Goal: Task Accomplishment & Management: Use online tool/utility

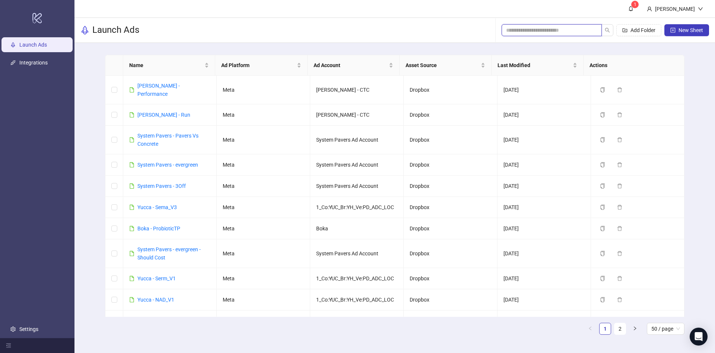
click at [540, 29] on input "search" at bounding box center [548, 30] width 85 height 8
type input "*"
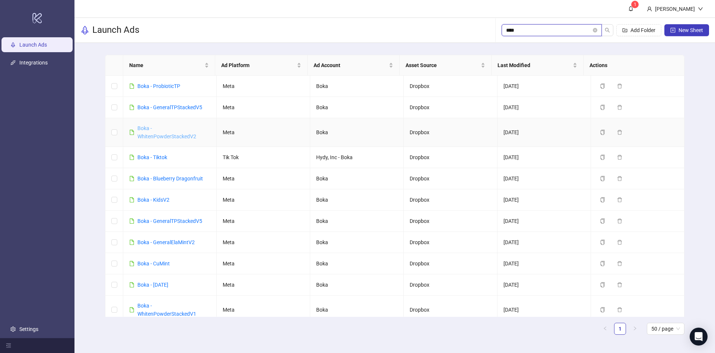
type input "****"
click at [161, 137] on link "Boka - WhitenPowderStackedV2" at bounding box center [166, 132] width 59 height 14
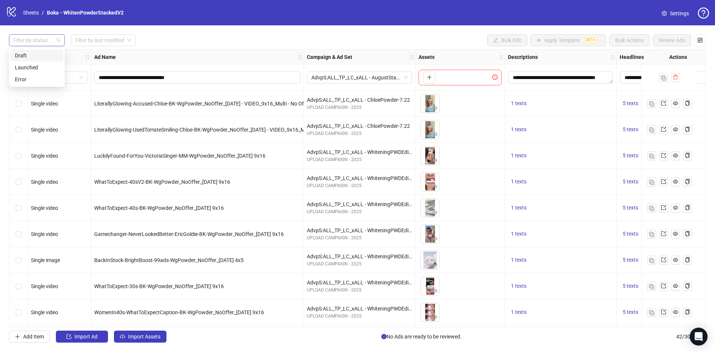
click at [33, 43] on div at bounding box center [32, 40] width 45 height 10
click at [36, 52] on div "Draft" at bounding box center [37, 55] width 44 height 8
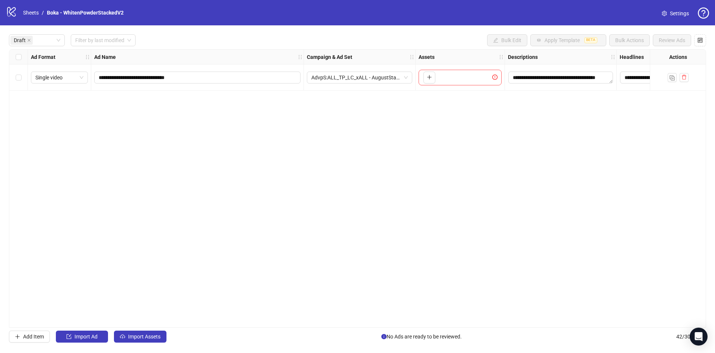
click at [142, 193] on div "**********" at bounding box center [357, 188] width 697 height 278
click at [126, 338] on button "Import Assets" at bounding box center [140, 336] width 53 height 12
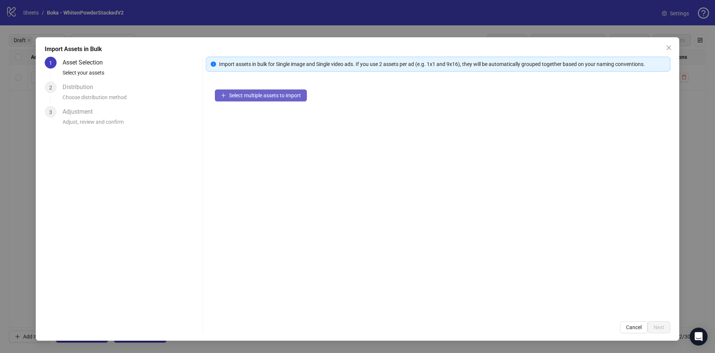
click at [284, 99] on button "Select multiple assets to import" at bounding box center [261, 95] width 92 height 12
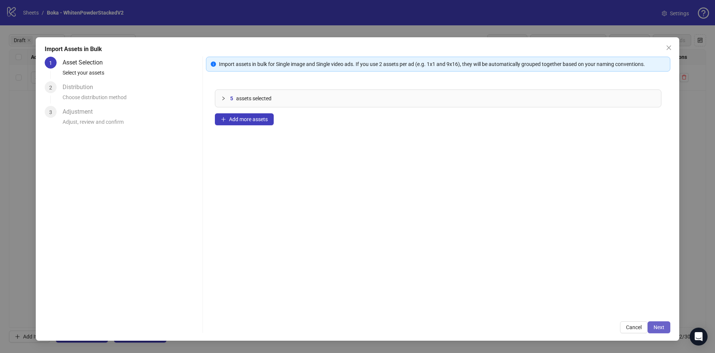
click at [669, 328] on button "Next" at bounding box center [659, 327] width 23 height 12
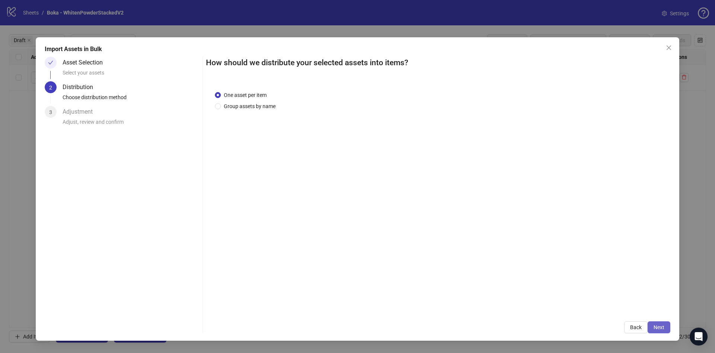
click at [660, 322] on button "Next" at bounding box center [659, 327] width 23 height 12
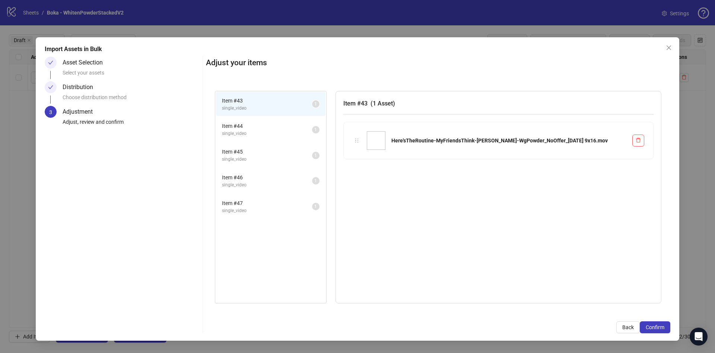
click at [660, 322] on button "Confirm" at bounding box center [655, 327] width 31 height 12
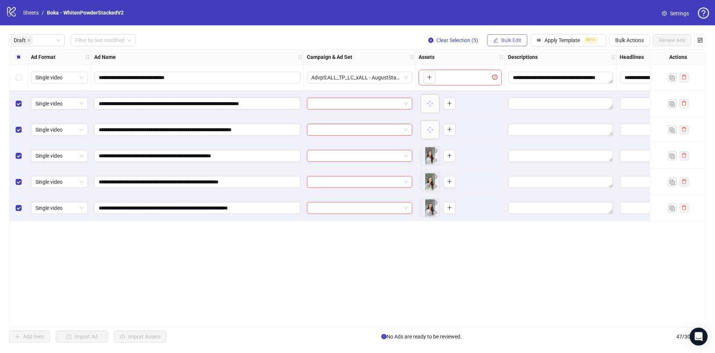
click at [515, 39] on span "Bulk Edit" at bounding box center [511, 40] width 20 height 6
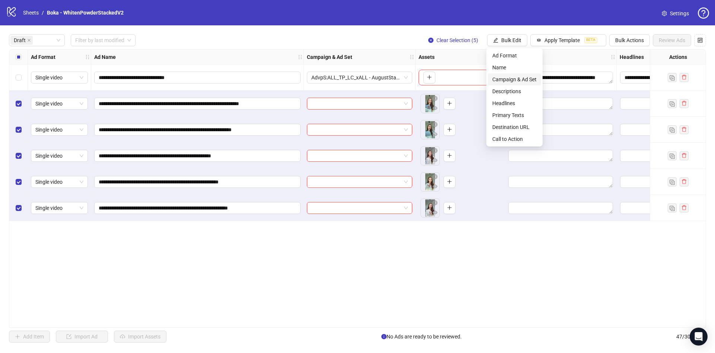
click at [502, 76] on span "Campaign & Ad Set" at bounding box center [514, 79] width 44 height 8
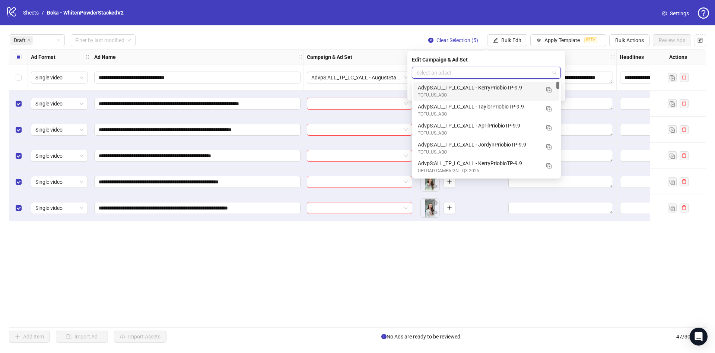
click at [466, 76] on input "search" at bounding box center [482, 72] width 133 height 11
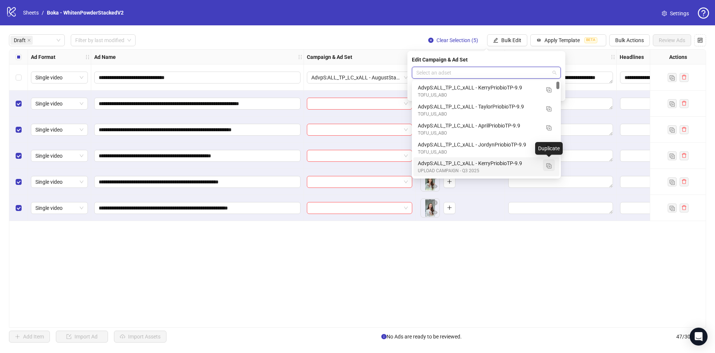
click at [550, 163] on img "button" at bounding box center [548, 165] width 5 height 5
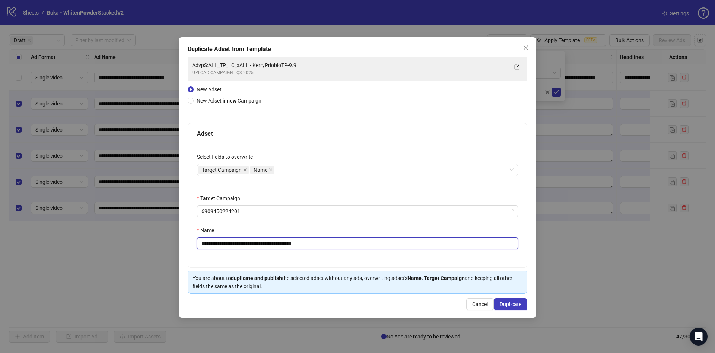
drag, startPoint x: 263, startPoint y: 242, endPoint x: 456, endPoint y: 258, distance: 193.2
click at [456, 258] on div "**********" at bounding box center [357, 205] width 339 height 123
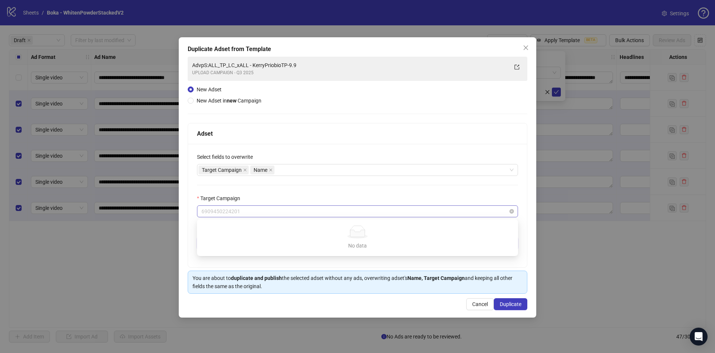
click at [390, 215] on span "6909450224201" at bounding box center [357, 211] width 312 height 11
type input "**********"
click at [377, 193] on div "**********" at bounding box center [357, 205] width 339 height 123
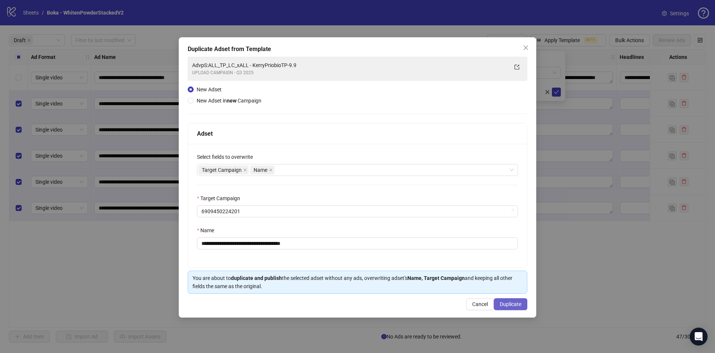
click at [514, 305] on span "Duplicate" at bounding box center [511, 304] width 22 height 6
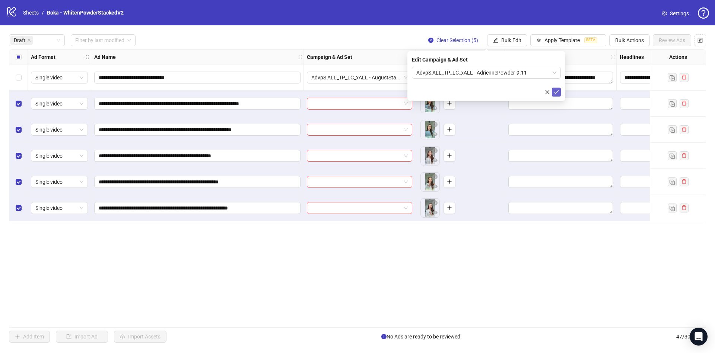
click at [556, 93] on icon "check" at bounding box center [556, 91] width 5 height 5
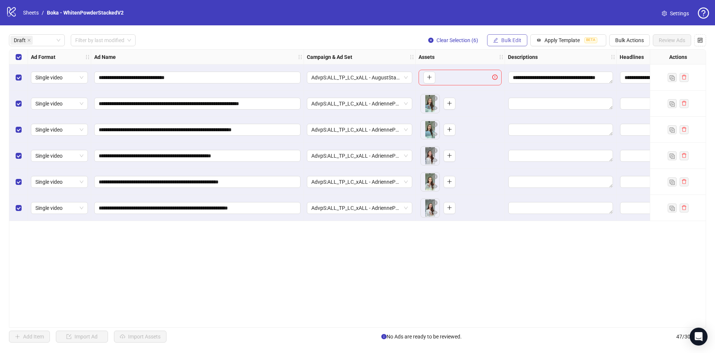
click at [502, 37] on span "Bulk Edit" at bounding box center [511, 40] width 20 height 6
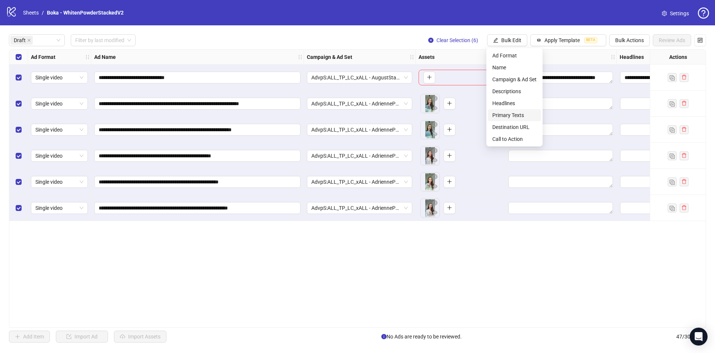
click at [528, 112] on span "Primary Texts" at bounding box center [514, 115] width 44 height 8
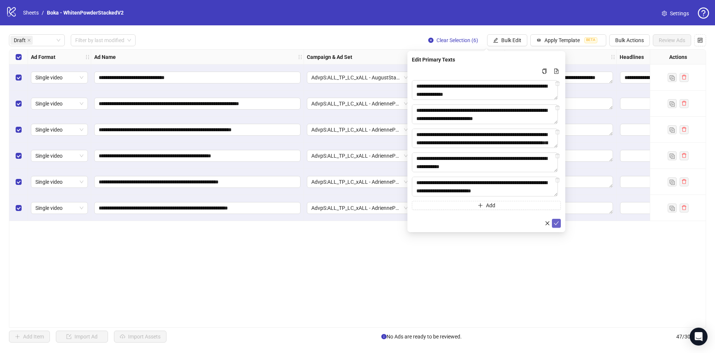
click at [556, 225] on icon "check" at bounding box center [556, 222] width 5 height 5
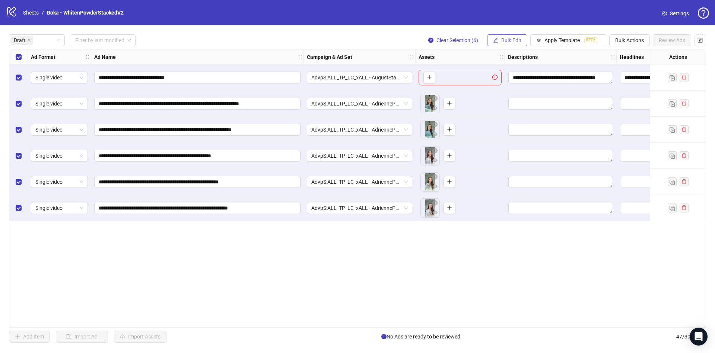
click at [504, 41] on span "Bulk Edit" at bounding box center [511, 40] width 20 height 6
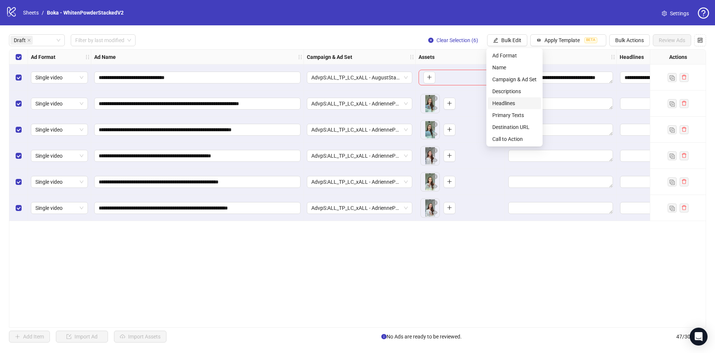
click at [527, 104] on span "Headlines" at bounding box center [514, 103] width 44 height 8
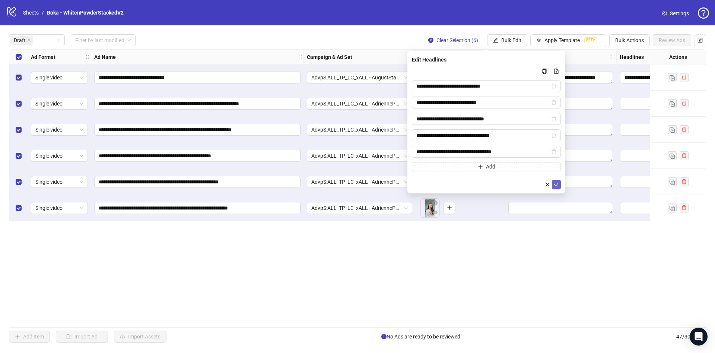
click at [556, 186] on icon "check" at bounding box center [556, 184] width 5 height 5
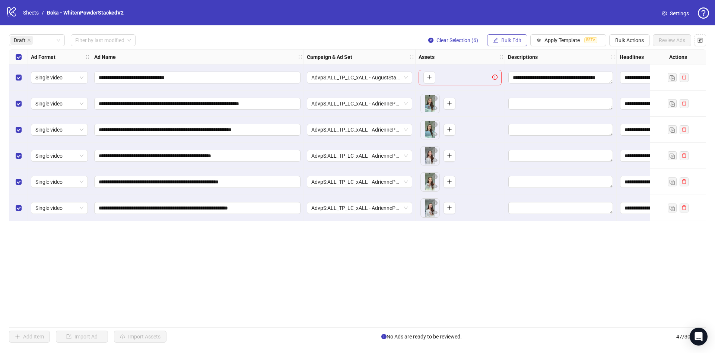
click at [506, 40] on span "Bulk Edit" at bounding box center [511, 40] width 20 height 6
click at [513, 89] on span "Descriptions" at bounding box center [514, 91] width 44 height 8
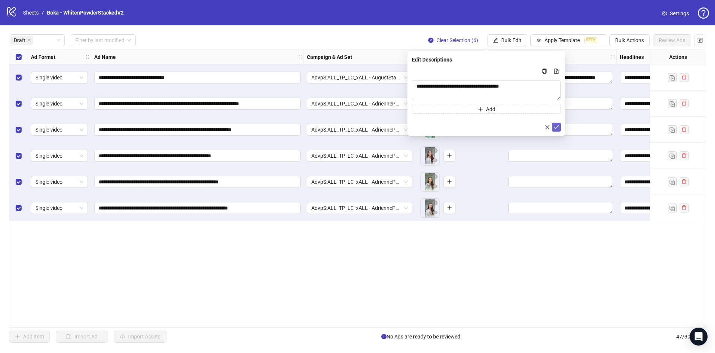
click at [556, 127] on icon "check" at bounding box center [556, 126] width 5 height 5
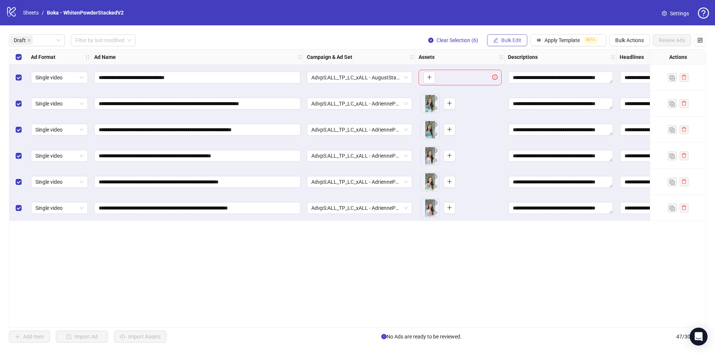
click at [501, 37] on span "Bulk Edit" at bounding box center [511, 40] width 20 height 6
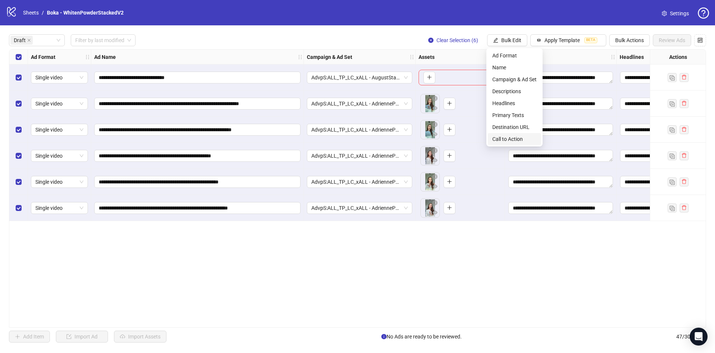
click at [502, 137] on span "Call to Action" at bounding box center [514, 139] width 44 height 8
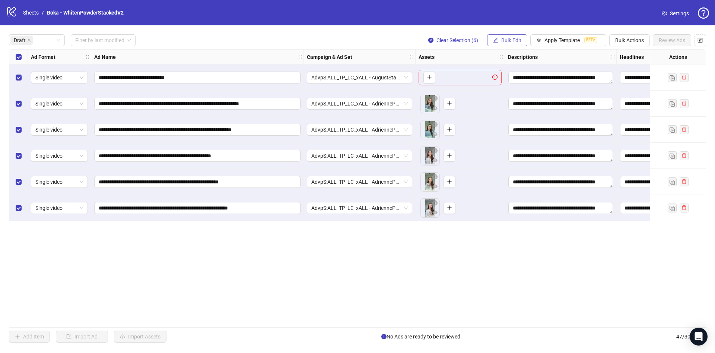
click at [504, 40] on span "Bulk Edit" at bounding box center [511, 40] width 20 height 6
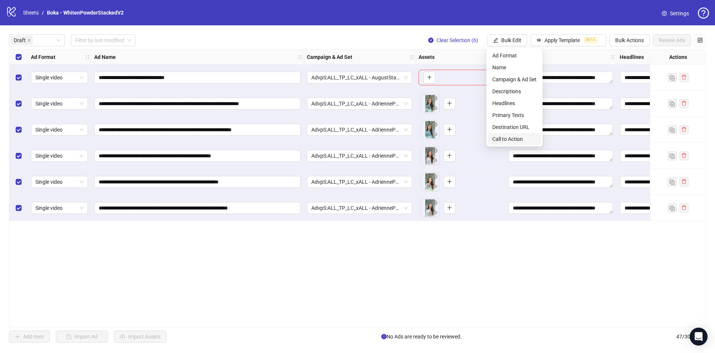
click at [509, 139] on span "Call to Action" at bounding box center [514, 139] width 44 height 8
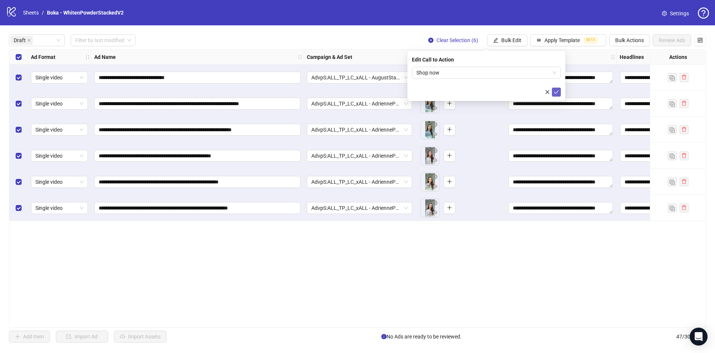
click at [554, 95] on button "submit" at bounding box center [556, 92] width 9 height 9
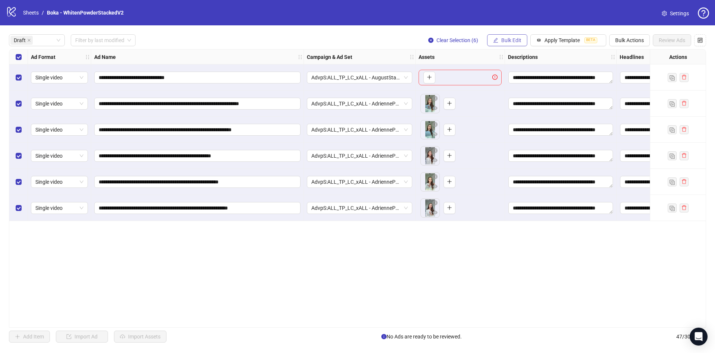
click at [506, 43] on span "Bulk Edit" at bounding box center [511, 40] width 20 height 6
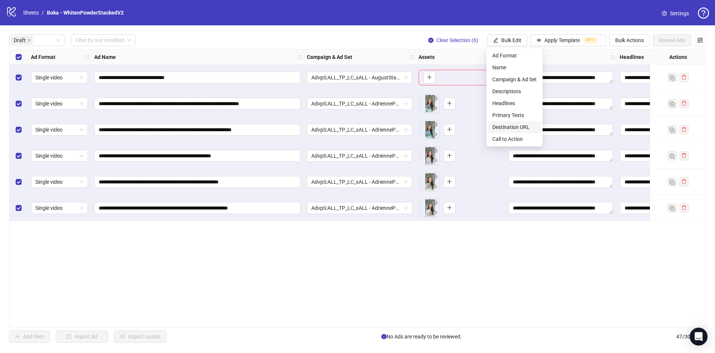
click at [509, 124] on span "Destination URL" at bounding box center [514, 127] width 44 height 8
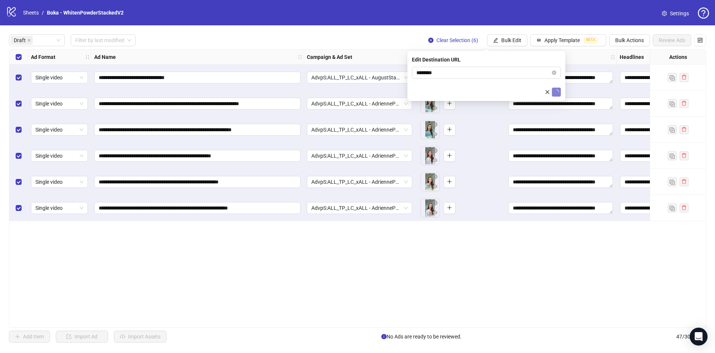
click at [467, 257] on div "**********" at bounding box center [357, 188] width 697 height 278
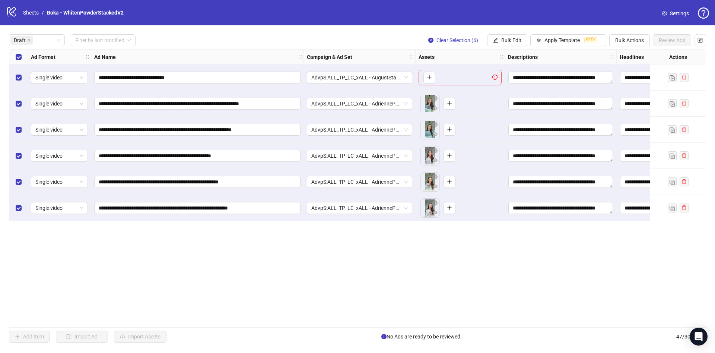
drag, startPoint x: 471, startPoint y: 323, endPoint x: 529, endPoint y: 325, distance: 57.8
click at [529, 325] on div "**********" at bounding box center [357, 188] width 697 height 278
click at [497, 38] on icon "edit" at bounding box center [495, 40] width 5 height 5
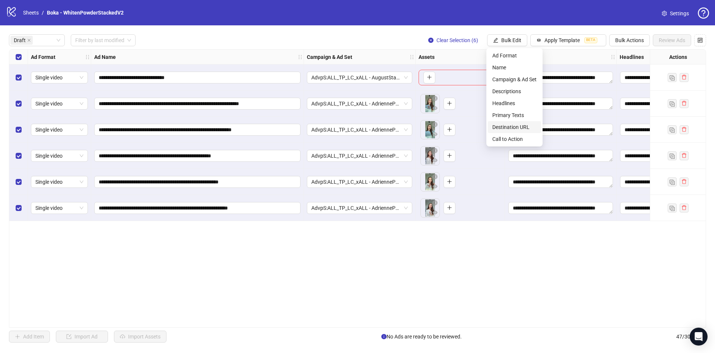
click at [508, 126] on span "Destination URL" at bounding box center [514, 127] width 44 height 8
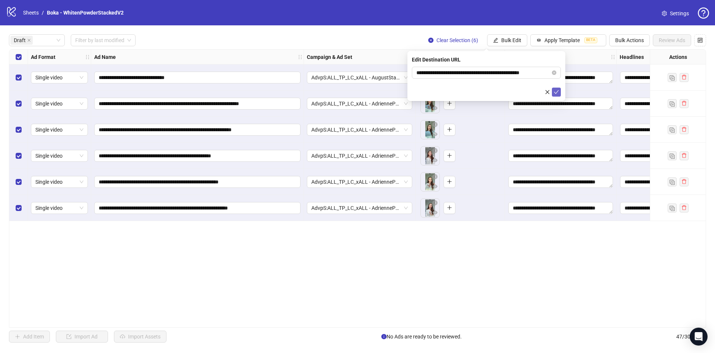
click at [555, 91] on icon "check" at bounding box center [556, 91] width 5 height 5
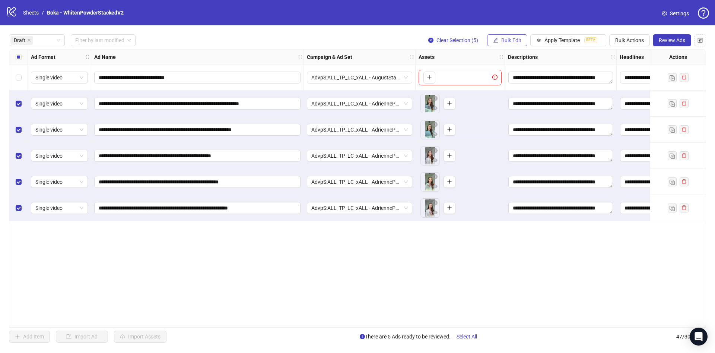
click at [514, 42] on span "Bulk Edit" at bounding box center [511, 40] width 20 height 6
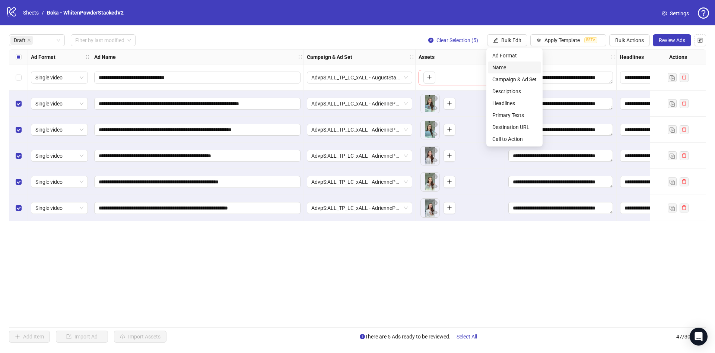
click at [524, 69] on span "Name" at bounding box center [514, 67] width 44 height 8
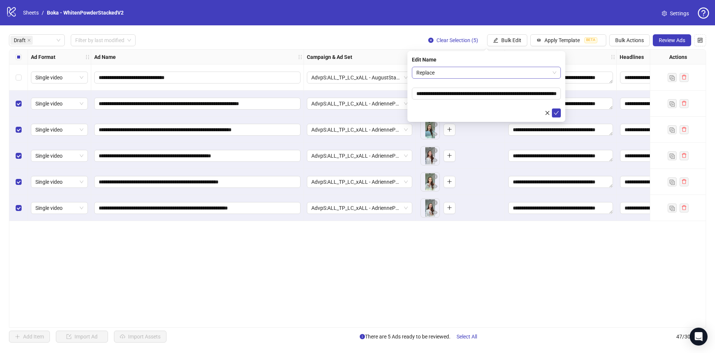
click at [479, 73] on span "Replace" at bounding box center [486, 72] width 140 height 11
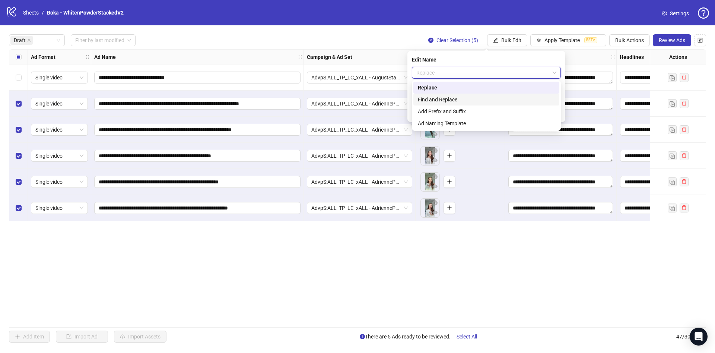
click at [463, 102] on div "Find and Replace" at bounding box center [486, 99] width 137 height 8
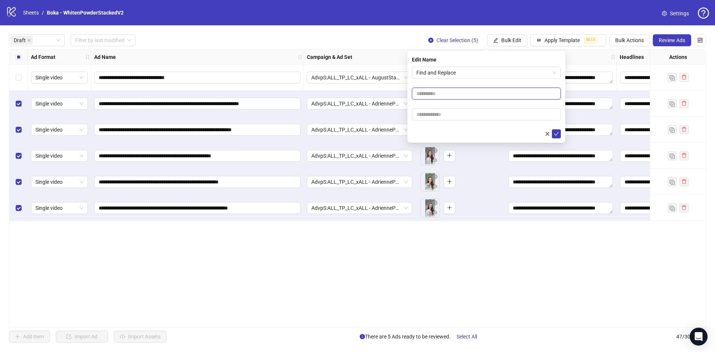
click at [452, 90] on input "text" at bounding box center [486, 94] width 149 height 12
type input "****"
click at [436, 116] on input "text" at bounding box center [486, 114] width 149 height 12
paste input "**********"
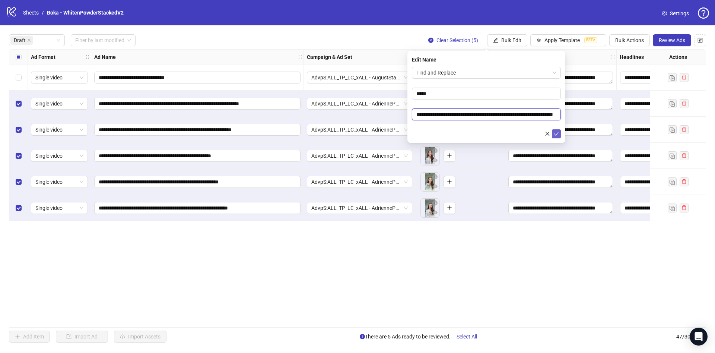
type input "**********"
click at [557, 134] on icon "check" at bounding box center [556, 133] width 5 height 5
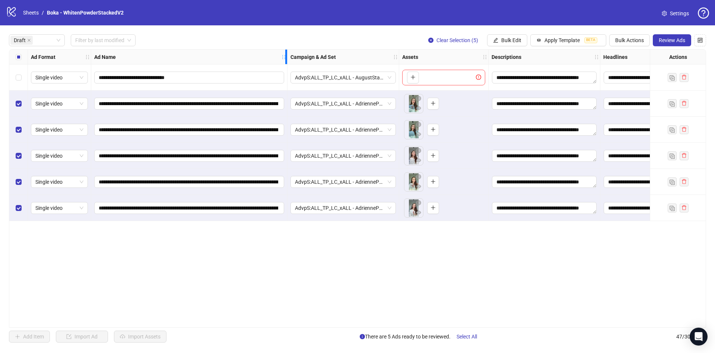
drag, startPoint x: 303, startPoint y: 57, endPoint x: 287, endPoint y: 89, distance: 36.1
click at [287, 89] on div "**********" at bounding box center [425, 135] width 833 height 171
click at [674, 38] on span "Review Ads" at bounding box center [672, 40] width 26 height 6
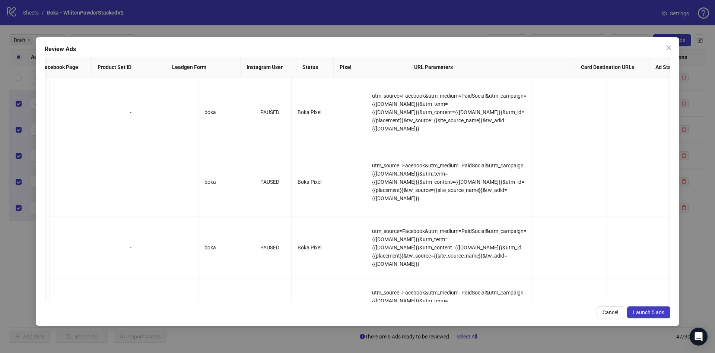
scroll to position [0, 758]
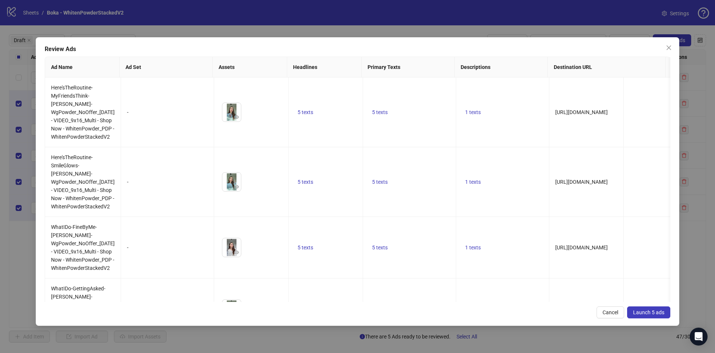
click at [650, 314] on span "Launch 5 ads" at bounding box center [648, 312] width 31 height 6
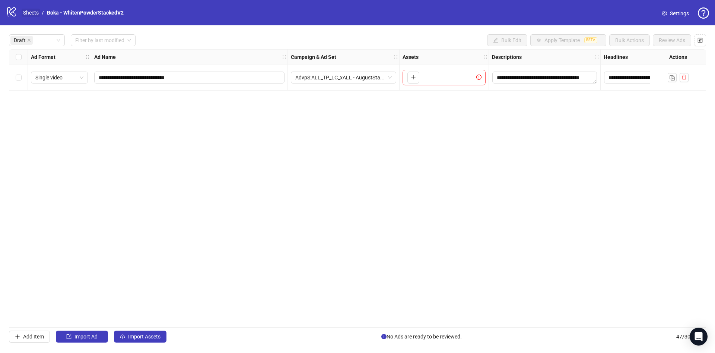
click at [28, 12] on link "Sheets" at bounding box center [31, 13] width 19 height 8
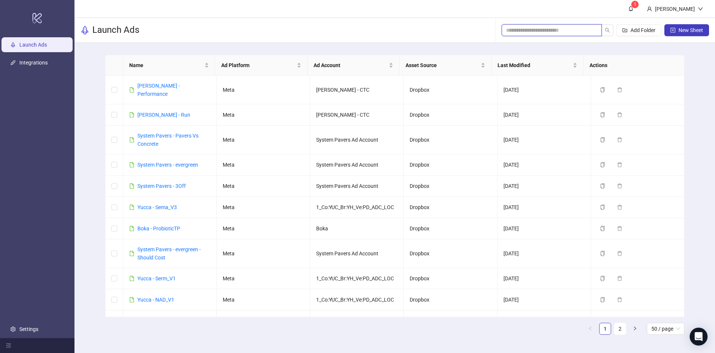
click at [530, 30] on input "search" at bounding box center [548, 30] width 85 height 8
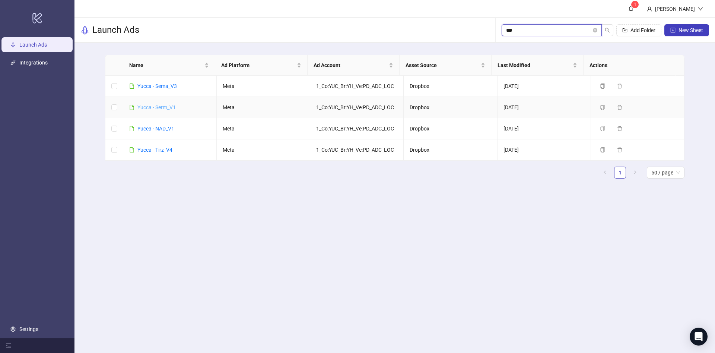
type input "***"
click at [169, 107] on link "Yucca - Serm_V1" at bounding box center [156, 107] width 38 height 6
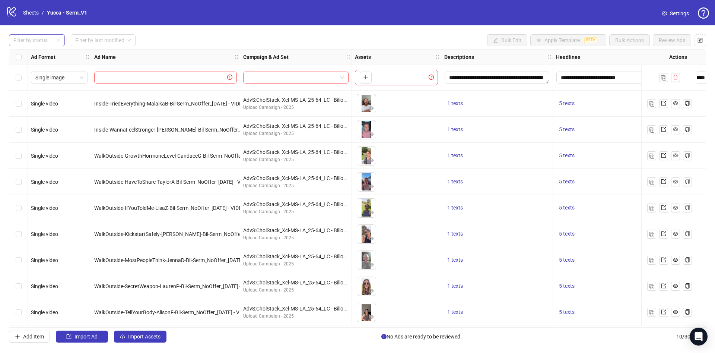
click at [51, 41] on div at bounding box center [32, 40] width 45 height 10
click at [42, 55] on div "Draft" at bounding box center [37, 55] width 44 height 8
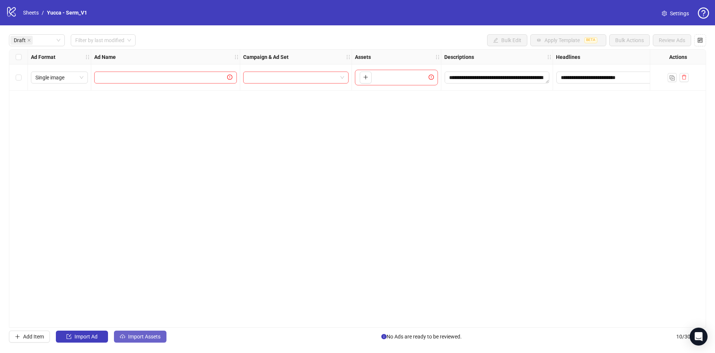
click at [143, 337] on span "Import Assets" at bounding box center [144, 336] width 32 height 6
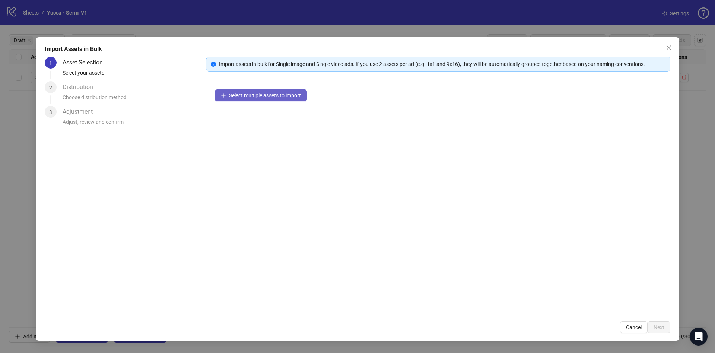
click at [296, 96] on span "Select multiple assets to import" at bounding box center [265, 95] width 72 height 6
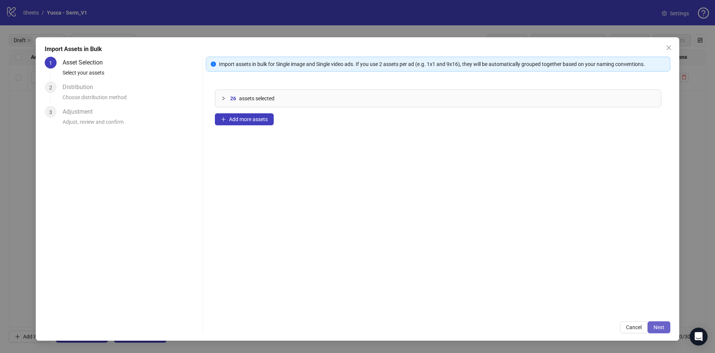
click at [657, 326] on span "Next" at bounding box center [659, 327] width 11 height 6
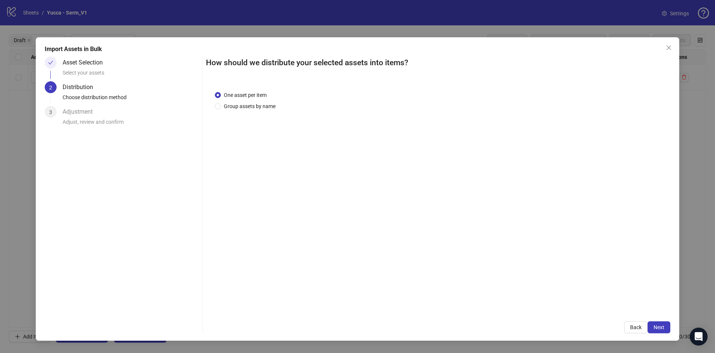
click at [266, 99] on div "One asset per item Group assets by name" at bounding box center [247, 100] width 64 height 19
click at [260, 105] on span "Group assets by name" at bounding box center [250, 106] width 58 height 8
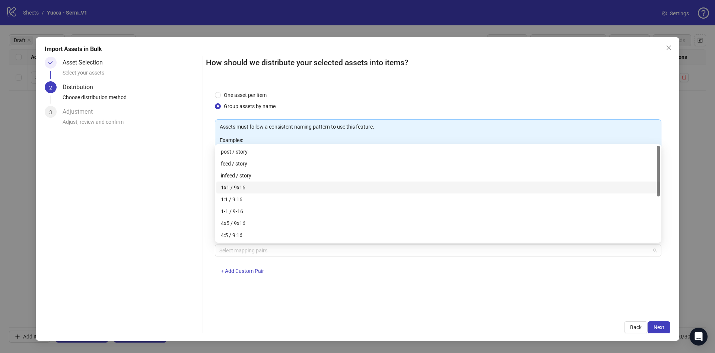
drag, startPoint x: 316, startPoint y: 251, endPoint x: 383, endPoint y: 187, distance: 93.2
click at [383, 187] on body "**********" at bounding box center [357, 176] width 715 height 353
click at [383, 187] on div "1x1 / 9x16" at bounding box center [438, 187] width 435 height 8
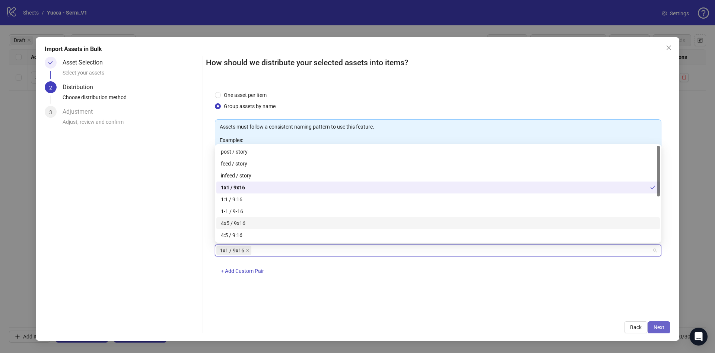
click at [664, 327] on span "Next" at bounding box center [659, 327] width 11 height 6
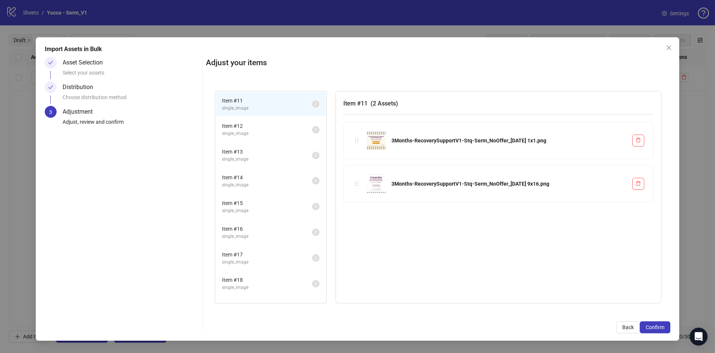
click at [664, 327] on span "Confirm" at bounding box center [655, 327] width 19 height 6
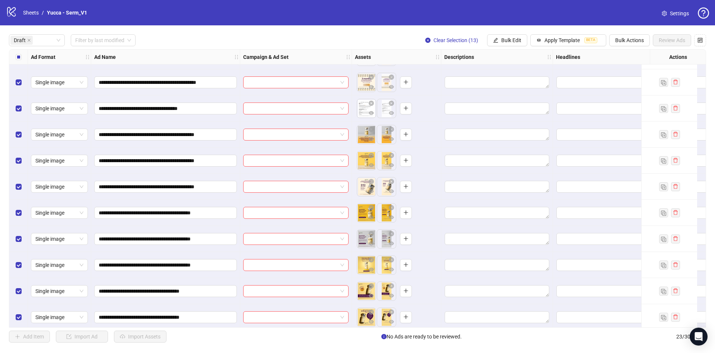
scroll to position [105, 0]
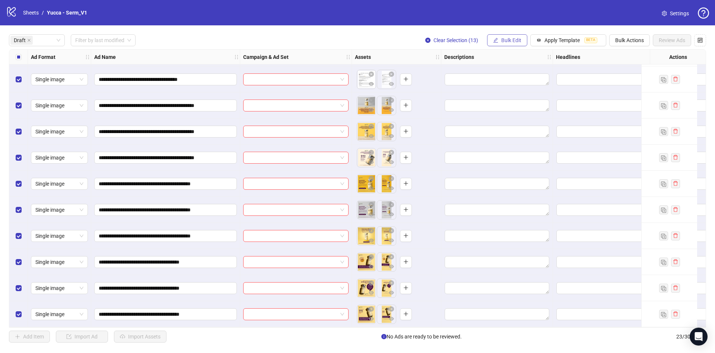
click at [506, 41] on span "Bulk Edit" at bounding box center [511, 40] width 20 height 6
click at [503, 66] on span "Name" at bounding box center [514, 67] width 44 height 8
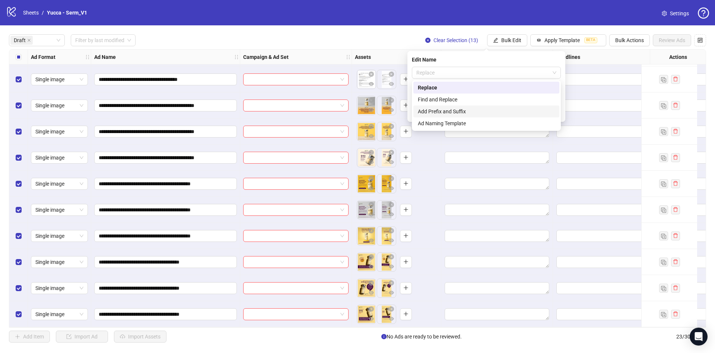
drag, startPoint x: 500, startPoint y: 72, endPoint x: 486, endPoint y: 110, distance: 40.5
click at [486, 110] on body "**********" at bounding box center [357, 176] width 715 height 353
click at [486, 110] on div "Add Prefix and Suffix" at bounding box center [486, 111] width 137 height 8
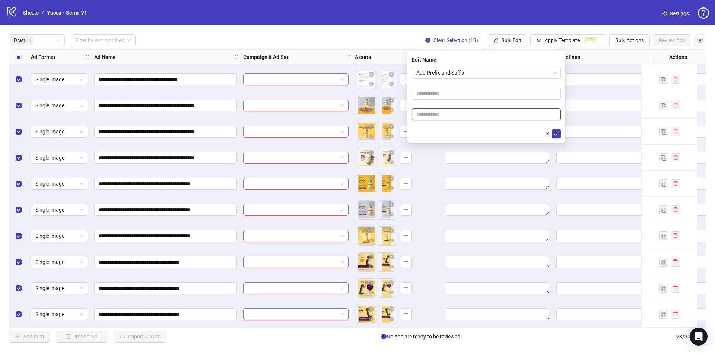
click at [482, 117] on input "text" at bounding box center [486, 114] width 149 height 12
paste input "**********"
type input "**********"
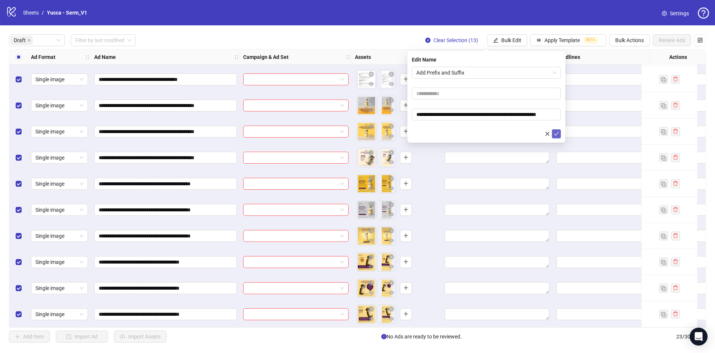
click at [556, 131] on icon "check" at bounding box center [556, 133] width 5 height 5
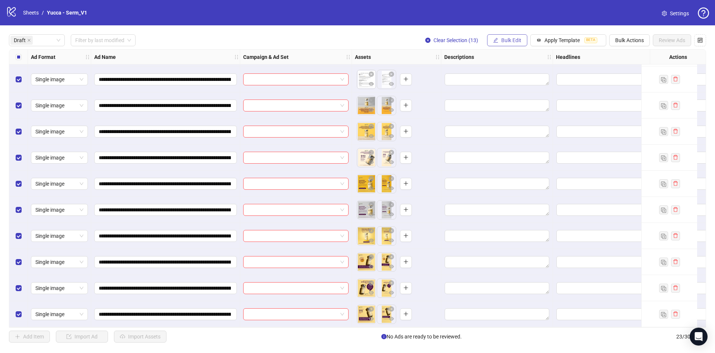
click at [504, 37] on button "Bulk Edit" at bounding box center [507, 40] width 40 height 12
click at [527, 78] on span "Campaign & Ad Set" at bounding box center [514, 79] width 44 height 8
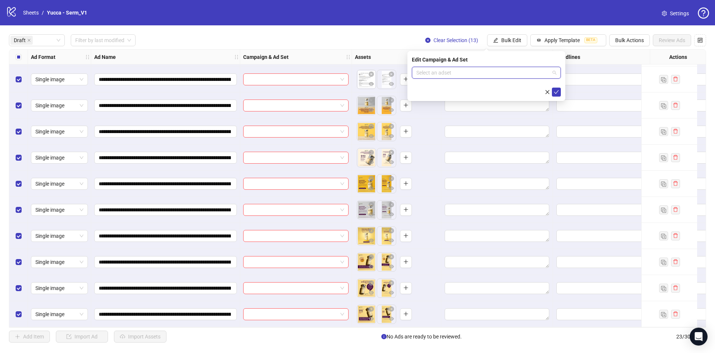
click at [504, 71] on input "search" at bounding box center [482, 72] width 133 height 11
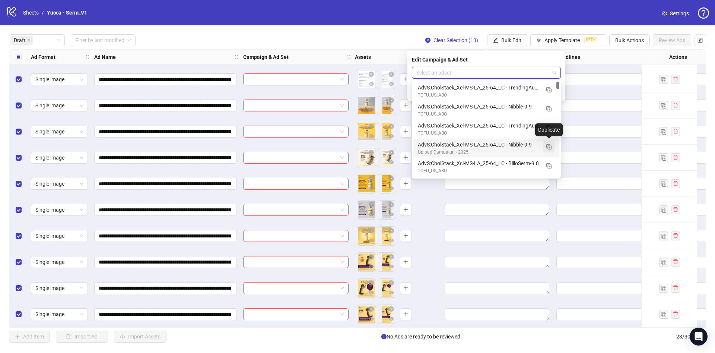
click at [552, 150] on button "button" at bounding box center [549, 146] width 12 height 12
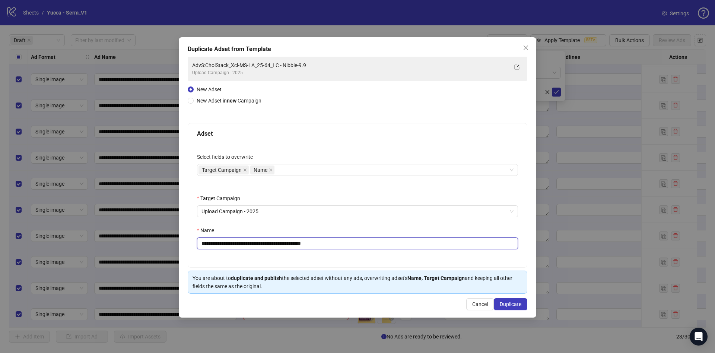
drag, startPoint x: 293, startPoint y: 239, endPoint x: 411, endPoint y: 231, distance: 118.4
click at [411, 231] on div "**********" at bounding box center [357, 237] width 321 height 23
type input "**********"
click at [514, 306] on span "Duplicate" at bounding box center [511, 304] width 22 height 6
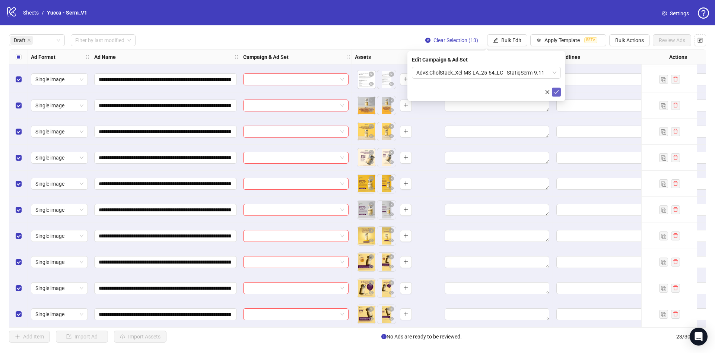
click at [556, 88] on button "submit" at bounding box center [556, 92] width 9 height 9
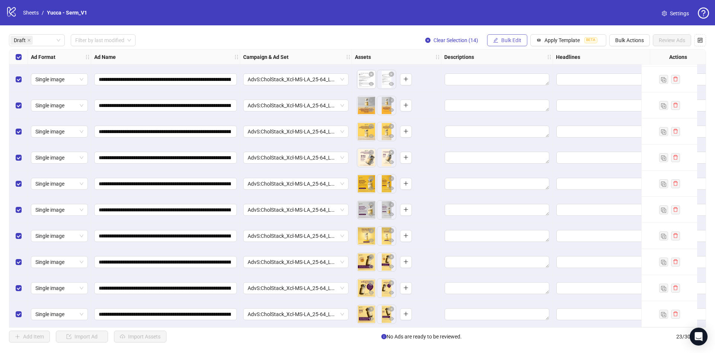
click at [511, 41] on span "Bulk Edit" at bounding box center [511, 40] width 20 height 6
click at [515, 121] on li "Destination URL" at bounding box center [514, 127] width 53 height 12
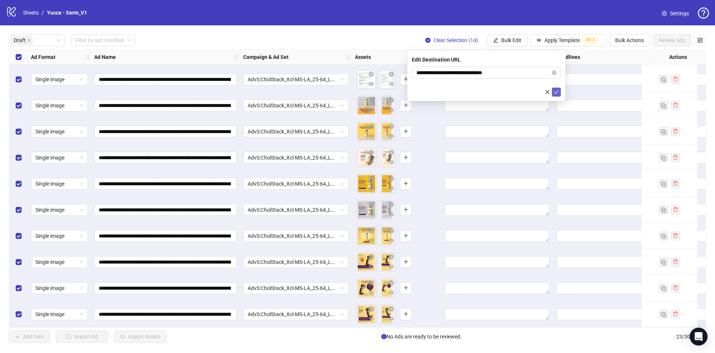
click at [556, 93] on icon "check" at bounding box center [556, 92] width 5 height 4
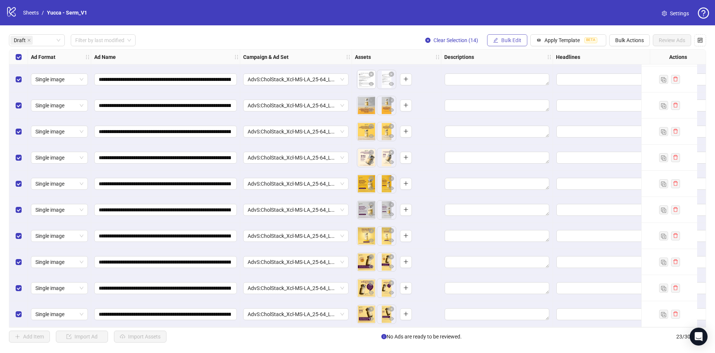
click at [517, 40] on span "Bulk Edit" at bounding box center [511, 40] width 20 height 6
click at [519, 111] on span "Primary Texts" at bounding box center [514, 115] width 44 height 8
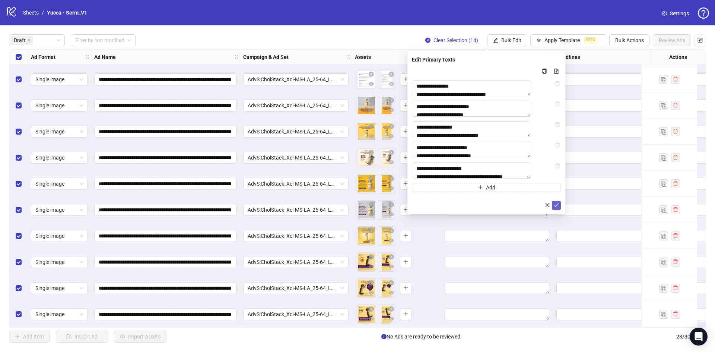
click at [555, 208] on span "submit" at bounding box center [556, 205] width 5 height 6
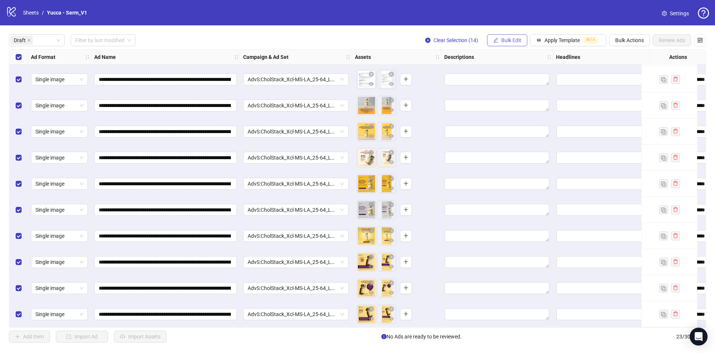
click at [505, 37] on span "Bulk Edit" at bounding box center [511, 40] width 20 height 6
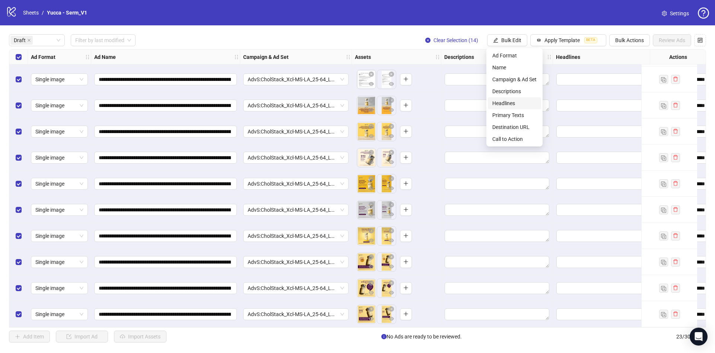
click at [520, 102] on span "Headlines" at bounding box center [514, 103] width 44 height 8
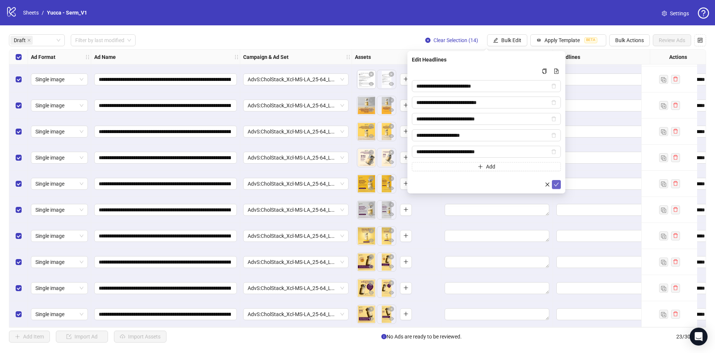
click at [554, 182] on icon "check" at bounding box center [556, 184] width 5 height 5
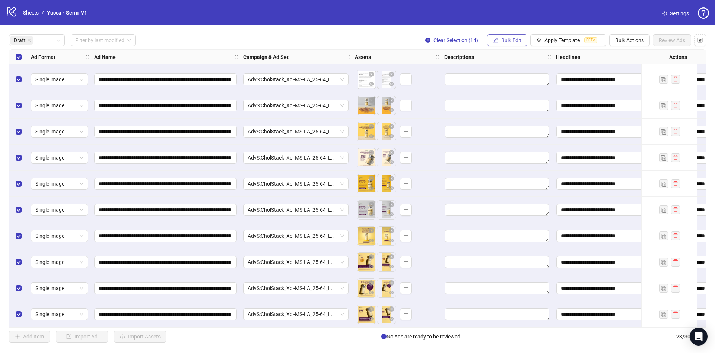
click at [519, 43] on span "Bulk Edit" at bounding box center [511, 40] width 20 height 6
click at [528, 89] on span "Descriptions" at bounding box center [514, 91] width 44 height 8
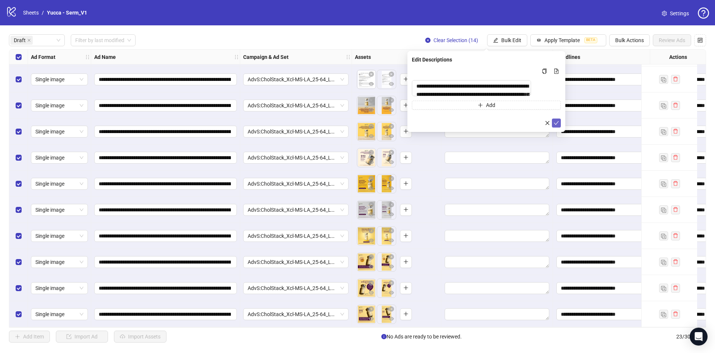
click at [557, 126] on icon "check" at bounding box center [556, 122] width 5 height 5
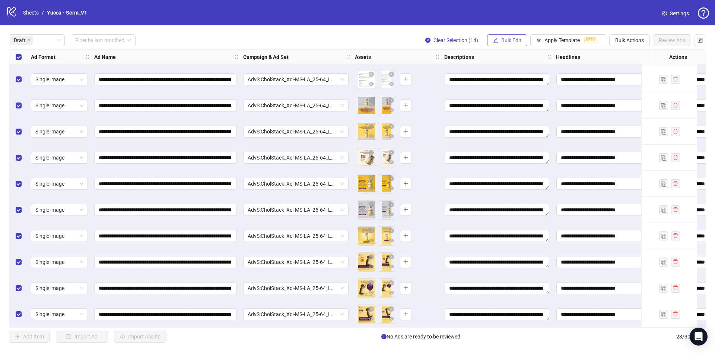
click at [516, 44] on button "Bulk Edit" at bounding box center [507, 40] width 40 height 12
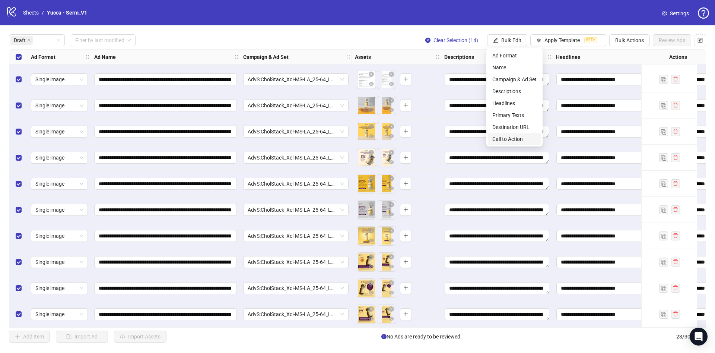
click at [514, 136] on span "Call to Action" at bounding box center [514, 139] width 44 height 8
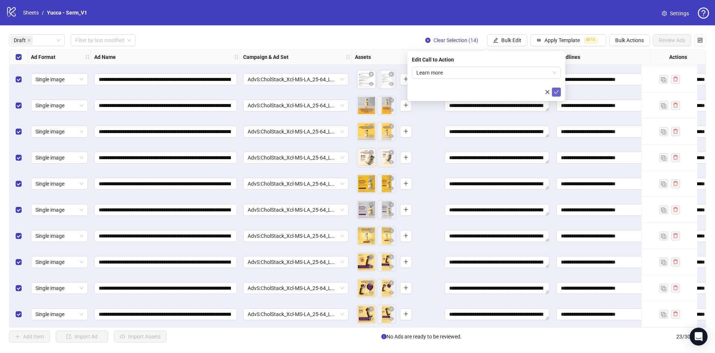
click at [554, 93] on icon "check" at bounding box center [556, 91] width 5 height 5
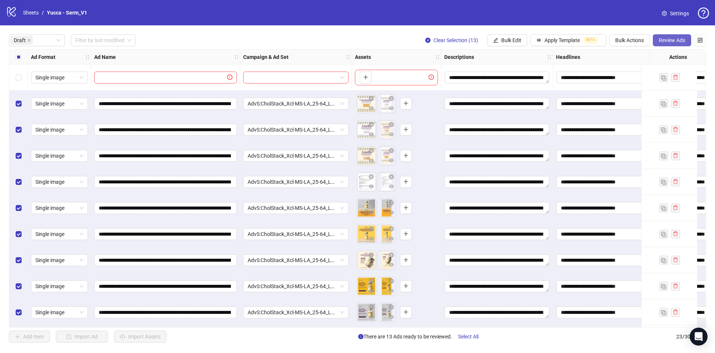
click at [667, 45] on button "Review Ads" at bounding box center [672, 40] width 38 height 12
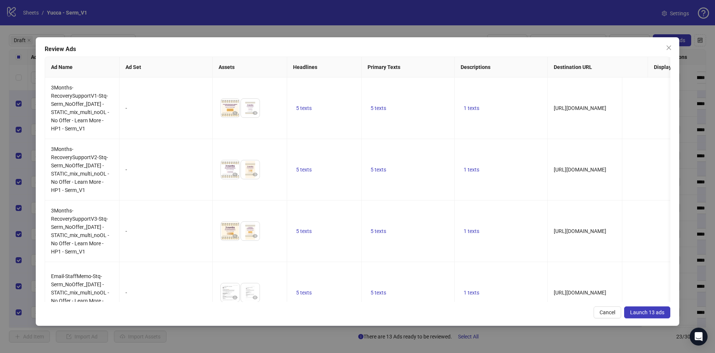
click at [642, 311] on span "Launch 13 ads" at bounding box center [647, 312] width 34 height 6
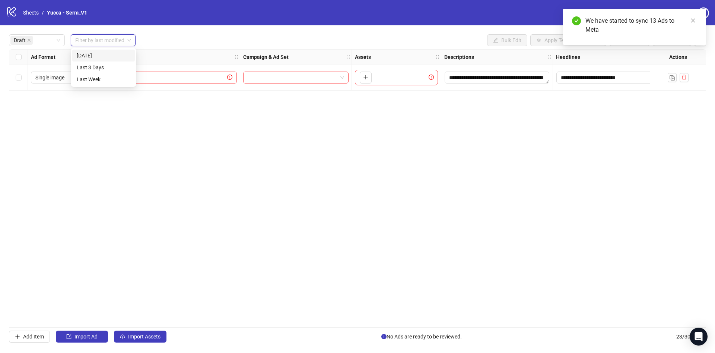
click at [124, 38] on input "search" at bounding box center [99, 40] width 49 height 11
click at [116, 53] on div "[DATE]" at bounding box center [104, 55] width 54 height 8
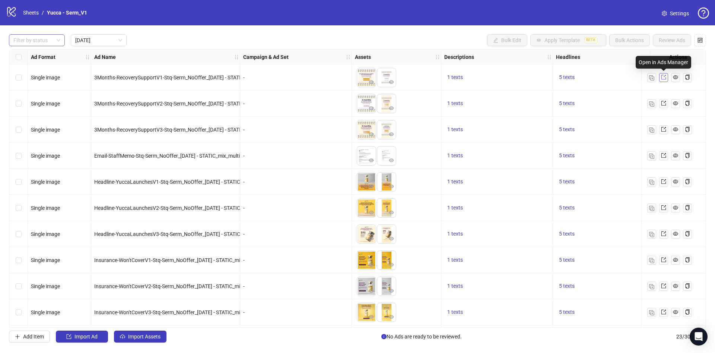
click at [665, 77] on icon "export" at bounding box center [663, 76] width 5 height 5
click at [32, 9] on link "Sheets" at bounding box center [31, 13] width 19 height 8
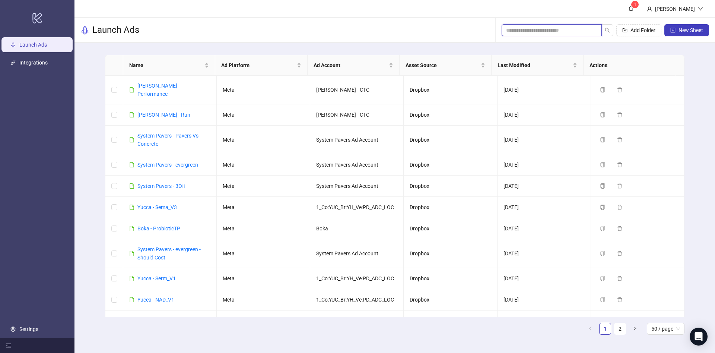
click at [553, 32] on input "search" at bounding box center [548, 30] width 85 height 8
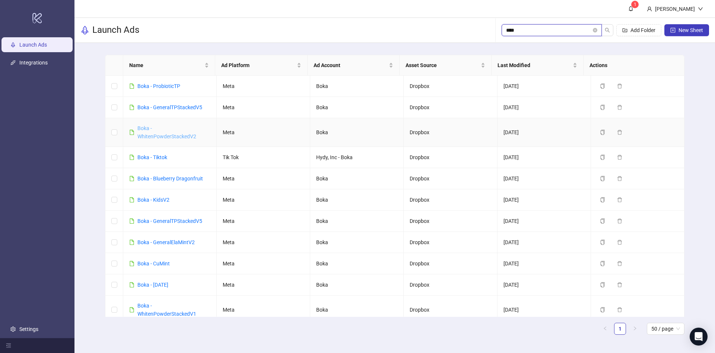
type input "****"
click at [187, 136] on link "Boka - WhitenPowderStackedV2" at bounding box center [166, 132] width 59 height 14
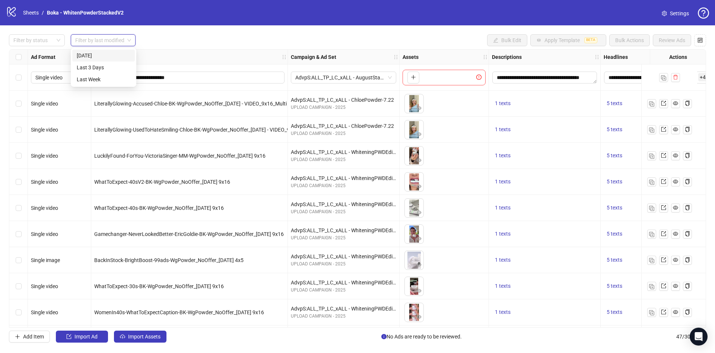
click at [99, 44] on input "search" at bounding box center [99, 40] width 49 height 11
click at [98, 51] on div "[DATE]" at bounding box center [104, 55] width 54 height 8
click at [98, 51] on div "Ad Name" at bounding box center [189, 57] width 197 height 15
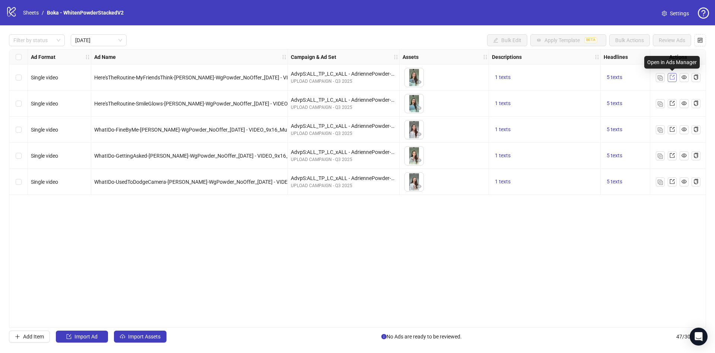
click at [675, 74] on link at bounding box center [672, 77] width 9 height 9
